Goal: Transaction & Acquisition: Purchase product/service

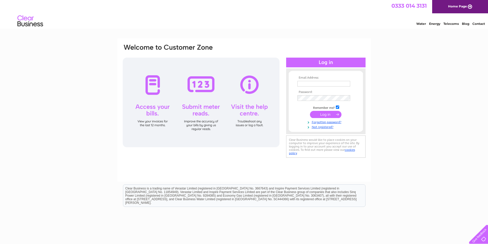
type input "[EMAIL_ADDRESS][DOMAIN_NAME]"
click at [321, 112] on input "submit" at bounding box center [326, 114] width 32 height 7
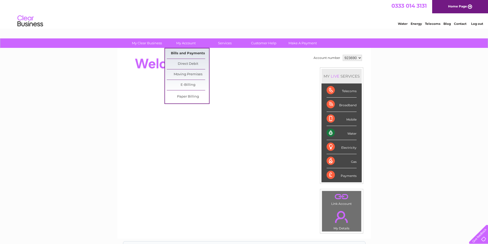
click at [186, 52] on link "Bills and Payments" at bounding box center [188, 53] width 42 height 10
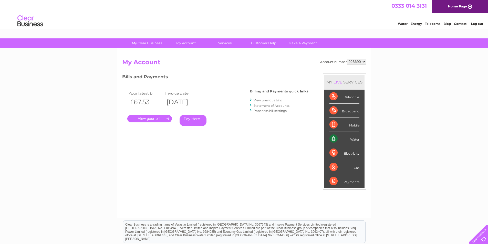
click at [190, 120] on link "Pay Here" at bounding box center [193, 120] width 27 height 11
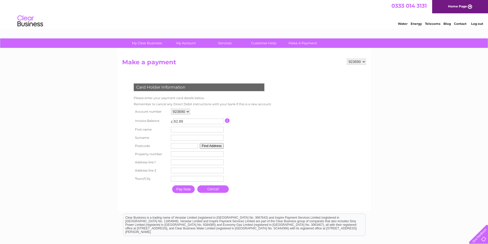
click at [195, 130] on input "text" at bounding box center [197, 130] width 53 height 6
type input "Jon"
type input "Carter"
type input "EH4 2JL"
type input "29"
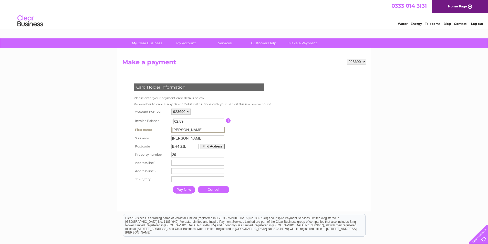
type input "29 Craigleith Hill Avenue"
type input "Edinburgh"
drag, startPoint x: 177, startPoint y: 162, endPoint x: 171, endPoint y: 162, distance: 5.9
click at [171, 162] on td "29 Craigleith Hill Avenue Address Line One" at bounding box center [198, 162] width 56 height 9
type input "Craigleith Hill Avenue"
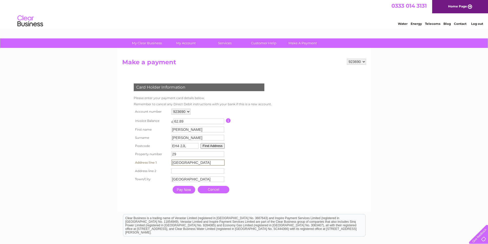
click at [210, 145] on button "Find Address" at bounding box center [213, 146] width 24 height 6
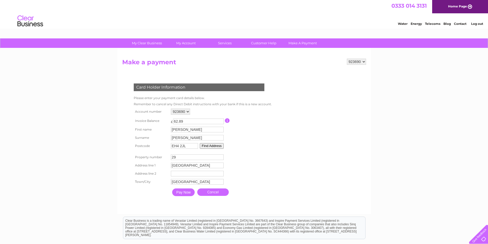
click at [185, 191] on input "Pay Now" at bounding box center [183, 193] width 23 height 8
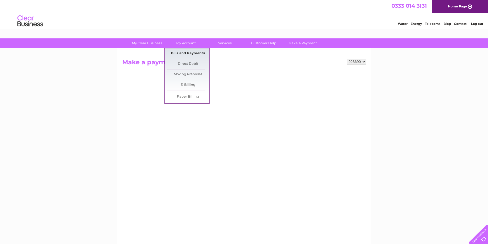
click at [183, 52] on link "Bills and Payments" at bounding box center [188, 53] width 42 height 10
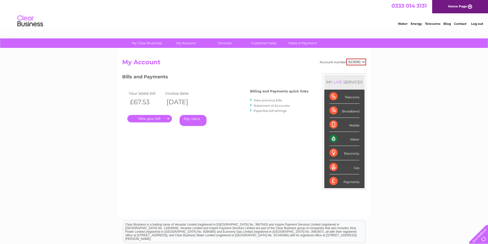
click at [158, 117] on link "." at bounding box center [149, 118] width 45 height 7
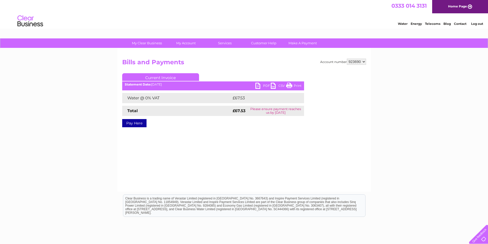
click at [292, 85] on link "Print" at bounding box center [293, 86] width 15 height 7
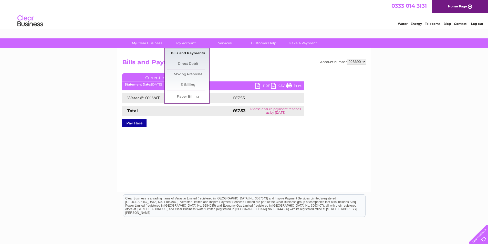
click at [195, 52] on link "Bills and Payments" at bounding box center [188, 53] width 42 height 10
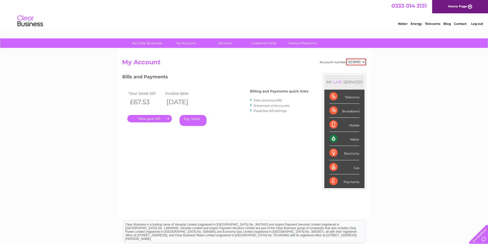
click at [267, 101] on link "View previous bills" at bounding box center [268, 100] width 28 height 4
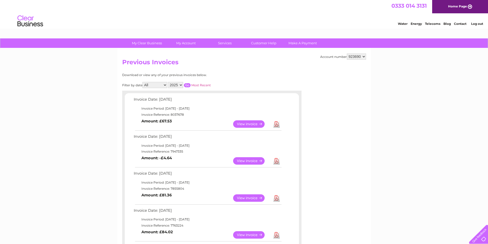
click at [251, 197] on link "View" at bounding box center [252, 198] width 38 height 7
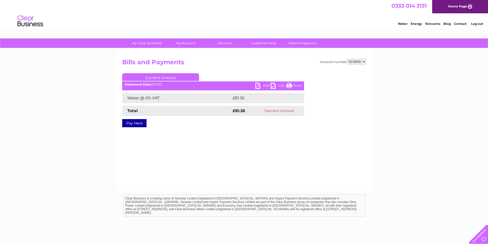
click at [289, 85] on link "Print" at bounding box center [293, 86] width 15 height 7
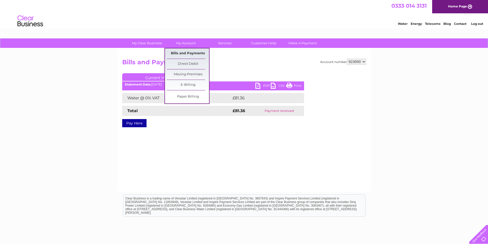
click at [194, 53] on link "Bills and Payments" at bounding box center [188, 53] width 42 height 10
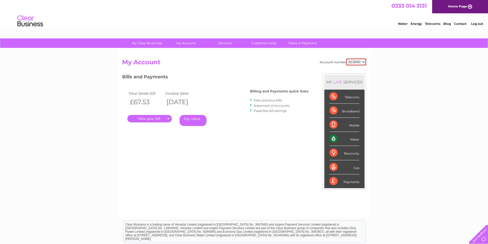
click at [260, 100] on link "View previous bills" at bounding box center [268, 100] width 28 height 4
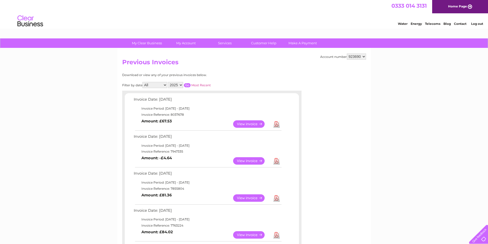
click at [255, 159] on link "View" at bounding box center [252, 160] width 38 height 7
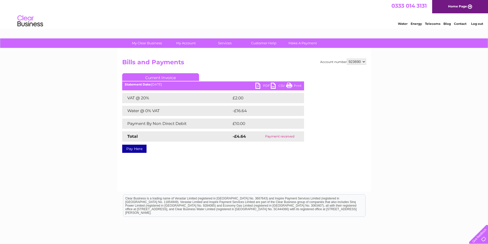
drag, startPoint x: 294, startPoint y: 84, endPoint x: 382, endPoint y: 17, distance: 111.2
click at [294, 84] on link "Print" at bounding box center [293, 86] width 15 height 7
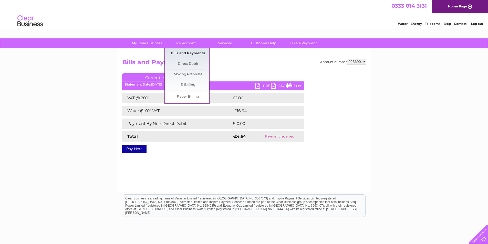
click at [185, 52] on link "Bills and Payments" at bounding box center [188, 53] width 42 height 10
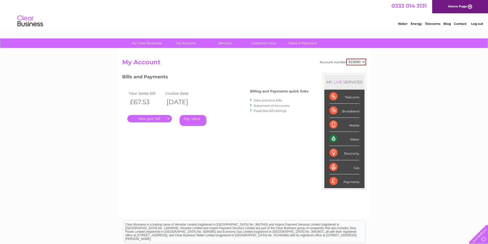
click at [258, 99] on link "View previous bills" at bounding box center [268, 100] width 28 height 4
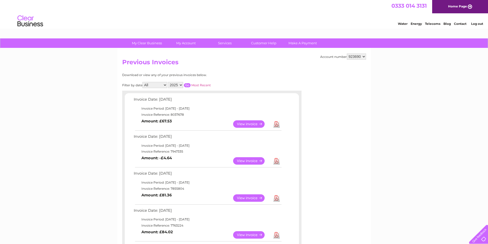
click at [251, 234] on link "View" at bounding box center [252, 234] width 38 height 7
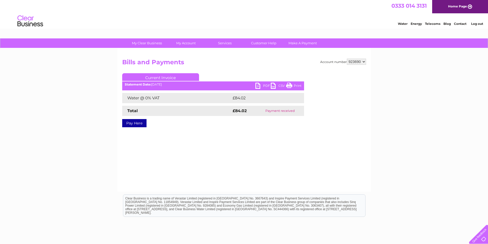
click at [292, 84] on link "Print" at bounding box center [293, 86] width 15 height 7
